Goal: Task Accomplishment & Management: Use online tool/utility

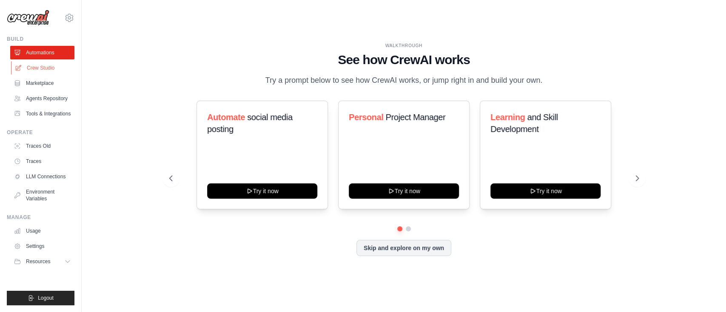
click at [53, 69] on link "Crew Studio" at bounding box center [43, 68] width 64 height 14
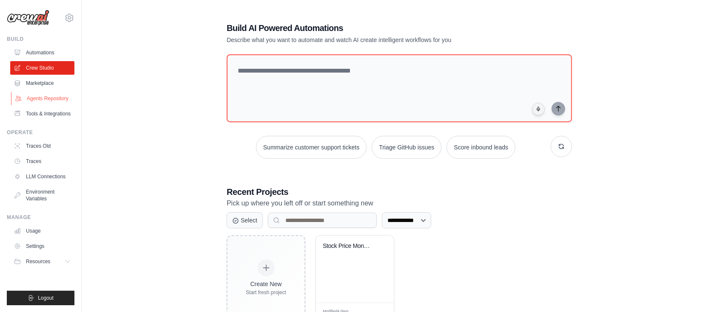
click at [61, 96] on link "Agents Repository" at bounding box center [43, 99] width 64 height 14
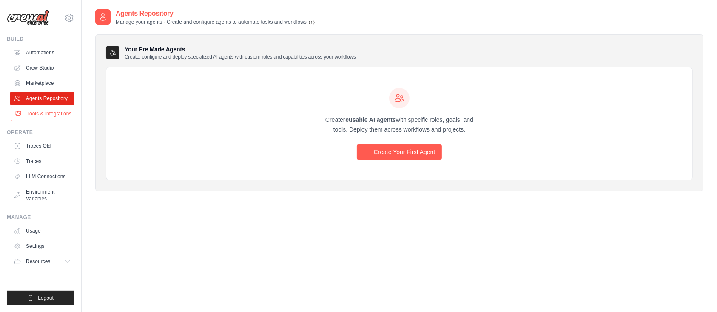
click at [61, 112] on link "Tools & Integrations" at bounding box center [43, 114] width 64 height 14
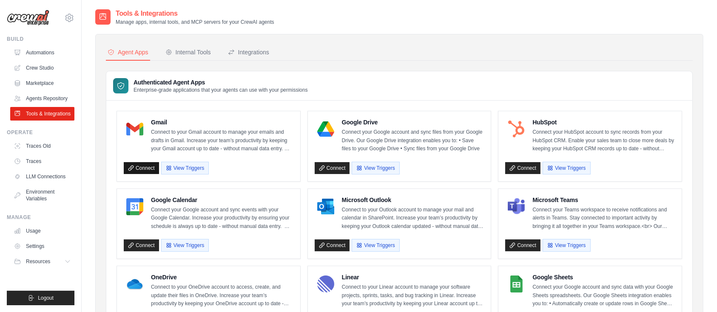
click at [145, 168] on link "Connect" at bounding box center [141, 168] width 35 height 12
click at [258, 51] on div "Integrations" at bounding box center [248, 52] width 41 height 9
